Goal: Communication & Community: Connect with others

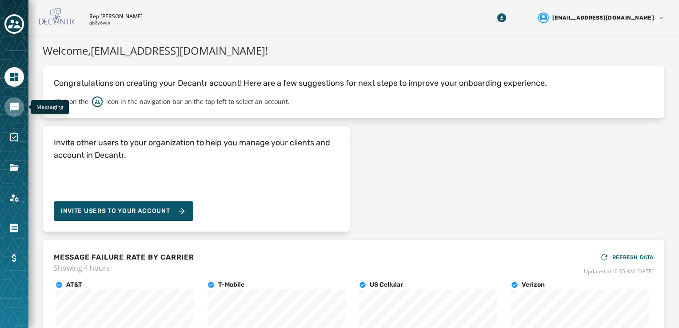
click at [15, 104] on icon "Navigate to Messaging" at bounding box center [14, 107] width 9 height 9
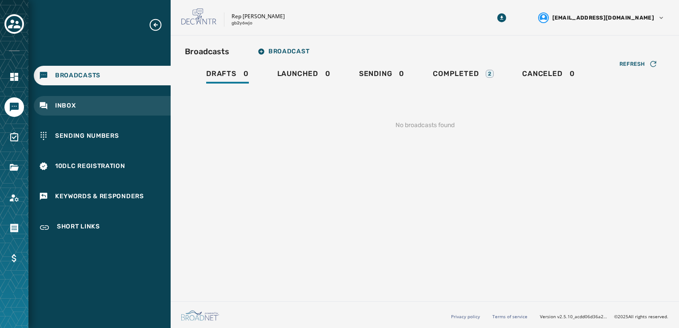
click at [73, 107] on span "Inbox" at bounding box center [65, 105] width 21 height 9
